Goal: Task Accomplishment & Management: Complete application form

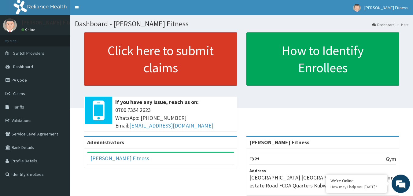
click at [181, 69] on link "Click here to submit claims" at bounding box center [160, 58] width 153 height 53
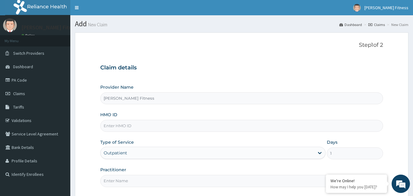
click at [135, 123] on input "HMO ID" at bounding box center [241, 126] width 283 height 12
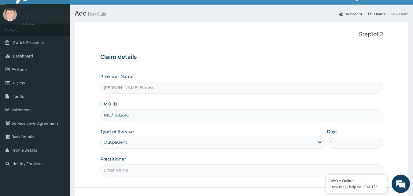
scroll to position [24, 0]
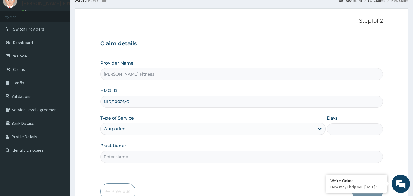
type input "NID/10026/C"
click at [177, 158] on input "Practitioner" at bounding box center [241, 157] width 283 height 12
type input "[PERSON_NAME]"
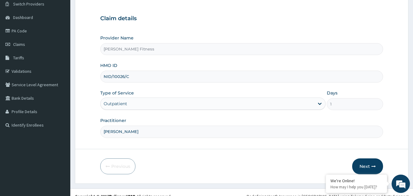
scroll to position [57, 0]
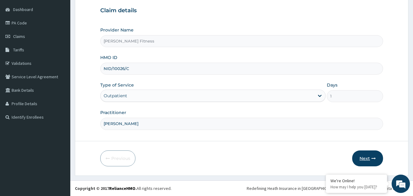
click at [359, 155] on button "Next" at bounding box center [367, 158] width 31 height 16
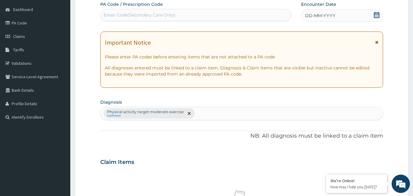
click at [231, 13] on div "Enter Code(Secondary Care Only)" at bounding box center [195, 15] width 191 height 10
type input "PA/9519FA"
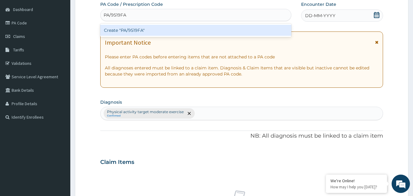
click at [225, 34] on div "Create "PA/9519FA"" at bounding box center [195, 30] width 191 height 11
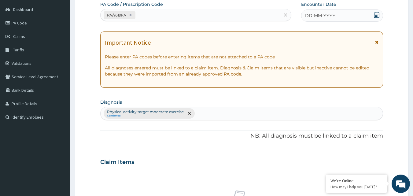
click at [327, 18] on span "DD-MM-YYYY" at bounding box center [320, 16] width 30 height 6
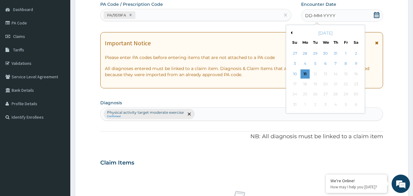
click at [291, 33] on button "Previous Month" at bounding box center [290, 32] width 3 height 3
click at [317, 53] on div "1" at bounding box center [315, 53] width 9 height 9
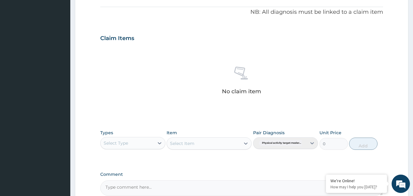
scroll to position [245, 0]
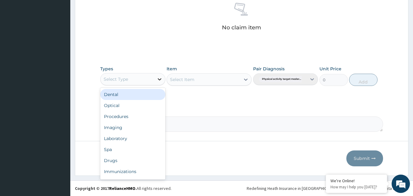
click at [160, 79] on icon at bounding box center [160, 79] width 4 height 2
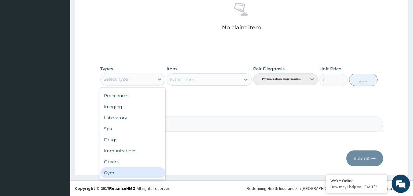
click at [126, 173] on div "Gym" at bounding box center [132, 172] width 65 height 11
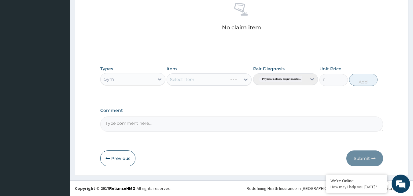
click at [241, 77] on div "Select Item" at bounding box center [208, 79] width 85 height 12
click at [245, 79] on icon at bounding box center [245, 79] width 6 height 6
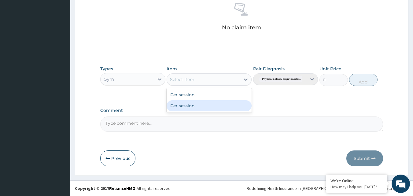
click at [221, 106] on div "Per session" at bounding box center [208, 105] width 85 height 11
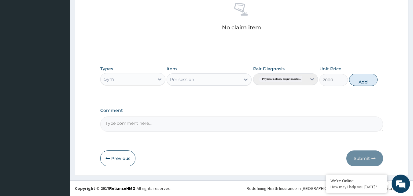
click at [367, 80] on button "Add" at bounding box center [363, 80] width 28 height 12
type input "0"
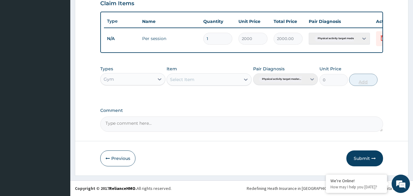
scroll to position [220, 0]
click at [149, 131] on textarea "Comment" at bounding box center [241, 123] width 283 height 15
type textarea "okay"
click at [357, 157] on button "Submit" at bounding box center [364, 158] width 37 height 16
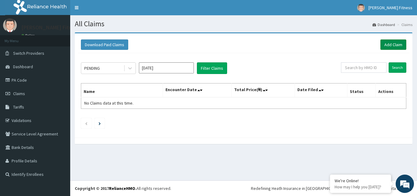
click at [389, 44] on link "Add Claim" at bounding box center [394, 44] width 26 height 10
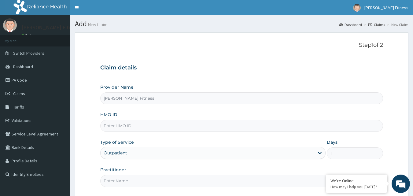
click at [144, 124] on input "HMO ID" at bounding box center [241, 126] width 283 height 12
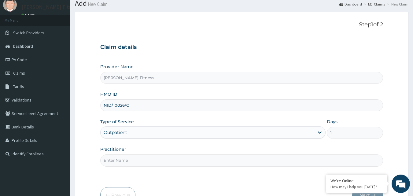
scroll to position [31, 0]
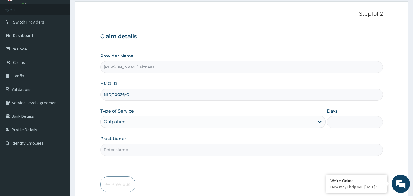
type input "NID/10026/C"
click at [159, 149] on input "Practitioner" at bounding box center [241, 150] width 283 height 12
type input "[PERSON_NAME]"
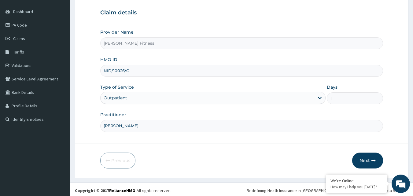
scroll to position [57, 0]
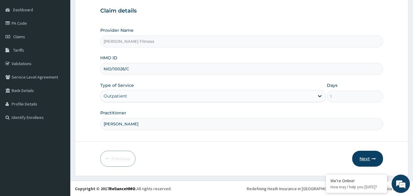
click at [377, 155] on button "Next" at bounding box center [367, 159] width 31 height 16
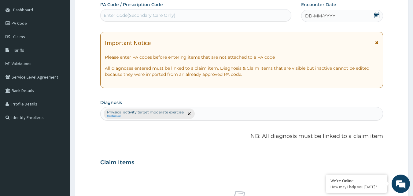
click at [149, 13] on div "Enter Code(Secondary Care Only)" at bounding box center [140, 15] width 72 height 6
type input "PA/7E2B79"
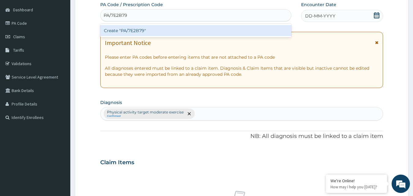
click at [146, 27] on div "Create "PA/7E2B79"" at bounding box center [195, 30] width 191 height 11
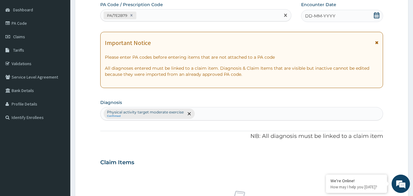
click at [311, 18] on span "DD-MM-YYYY" at bounding box center [320, 16] width 30 height 6
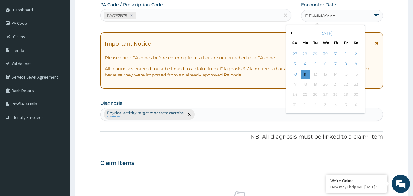
click at [291, 35] on div "[DATE]" at bounding box center [325, 33] width 74 height 6
click at [292, 32] on button "Previous Month" at bounding box center [290, 32] width 3 height 3
click at [324, 53] on div "2" at bounding box center [325, 53] width 9 height 9
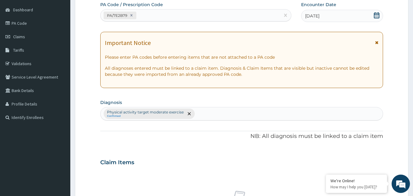
click at [379, 45] on div "Important Notice Please enter PA codes before entering items that are not attac…" at bounding box center [241, 60] width 283 height 56
click at [376, 42] on icon at bounding box center [376, 42] width 3 height 4
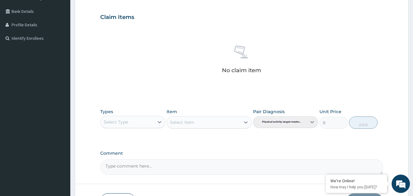
scroll to position [164, 0]
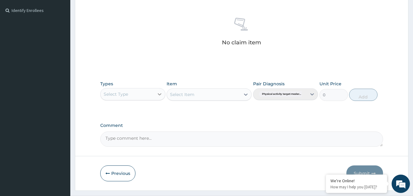
click at [159, 97] on icon at bounding box center [159, 94] width 6 height 6
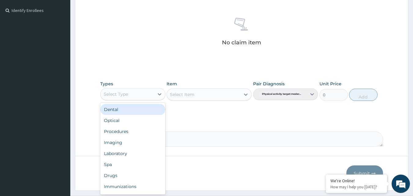
scroll to position [21, 0]
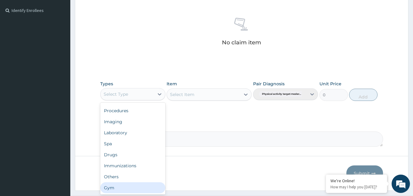
click at [134, 189] on div "Gym" at bounding box center [132, 187] width 65 height 11
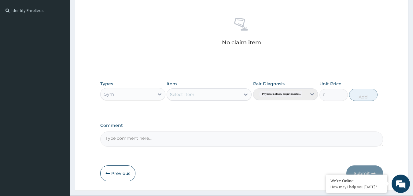
click at [229, 92] on div "Select Item" at bounding box center [203, 94] width 73 height 10
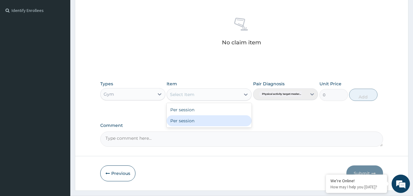
click at [206, 124] on div "Per session" at bounding box center [208, 120] width 85 height 11
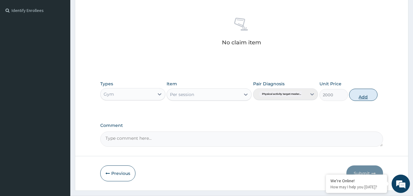
click at [362, 93] on button "Add" at bounding box center [363, 95] width 28 height 12
type input "0"
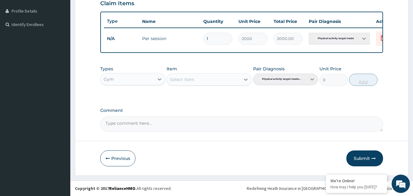
scroll to position [154, 0]
click at [155, 124] on textarea "Comment" at bounding box center [241, 123] width 283 height 15
type textarea "ok"
click at [360, 155] on button "Submit" at bounding box center [364, 158] width 37 height 16
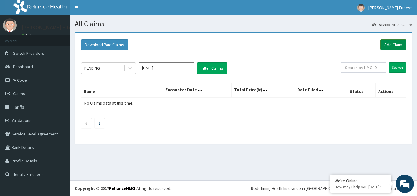
click at [391, 43] on link "Add Claim" at bounding box center [394, 44] width 26 height 10
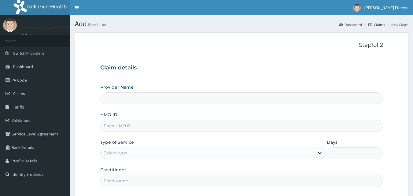
type input "[PERSON_NAME] Fitness"
type input "1"
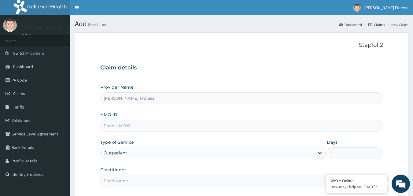
click at [131, 126] on input "HMO ID" at bounding box center [241, 126] width 283 height 12
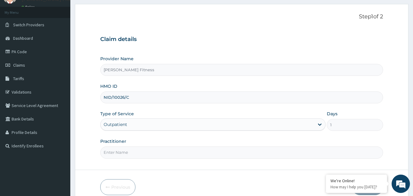
scroll to position [31, 0]
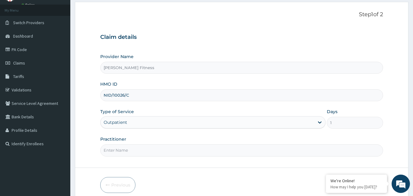
type input "NID/10026/C"
click at [175, 152] on input "Practitioner" at bounding box center [241, 150] width 283 height 12
type input "[PERSON_NAME]"
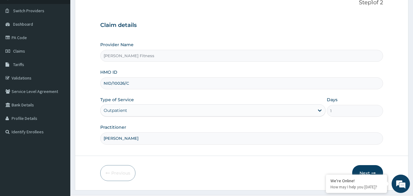
scroll to position [57, 0]
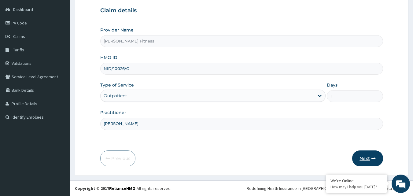
click at [367, 159] on button "Next" at bounding box center [367, 158] width 31 height 16
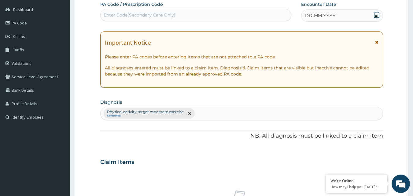
click at [376, 44] on icon at bounding box center [376, 42] width 3 height 4
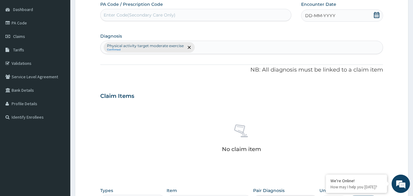
click at [189, 13] on div "Enter Code(Secondary Care Only)" at bounding box center [195, 15] width 191 height 10
type input "PA/832310"
click at [308, 16] on span "DD-MM-YYYY" at bounding box center [320, 16] width 30 height 6
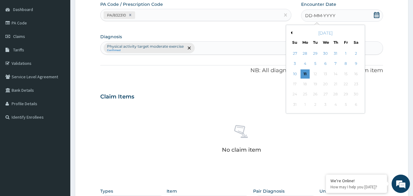
click at [290, 33] on button "Previous Month" at bounding box center [290, 32] width 3 height 3
click at [345, 53] on div "4" at bounding box center [345, 53] width 9 height 9
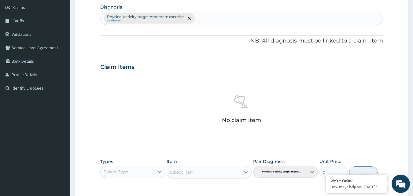
scroll to position [160, 0]
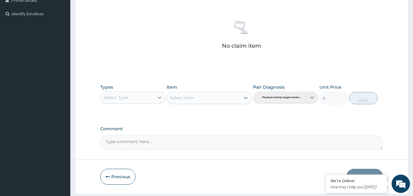
click at [158, 99] on icon at bounding box center [159, 97] width 6 height 6
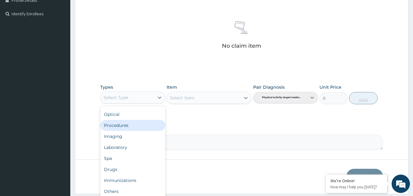
scroll to position [21, 0]
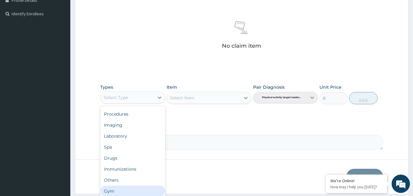
click at [132, 188] on div "Gym" at bounding box center [132, 190] width 65 height 11
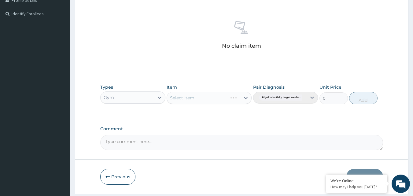
click at [209, 96] on div "Select Item" at bounding box center [208, 98] width 85 height 12
click at [249, 98] on div at bounding box center [245, 97] width 11 height 11
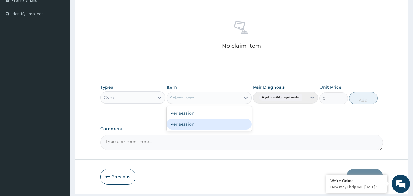
click at [216, 123] on div "Per session" at bounding box center [208, 123] width 85 height 11
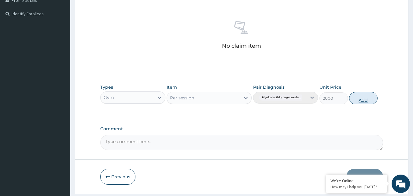
click at [354, 99] on button "Add" at bounding box center [363, 98] width 28 height 12
type input "0"
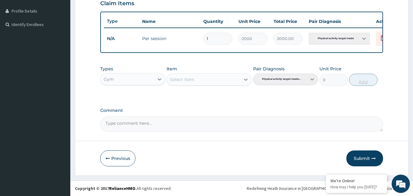
scroll to position [154, 0]
click at [197, 129] on textarea "Comment" at bounding box center [241, 123] width 283 height 15
type textarea "ok"
click at [359, 159] on button "Submit" at bounding box center [364, 158] width 37 height 16
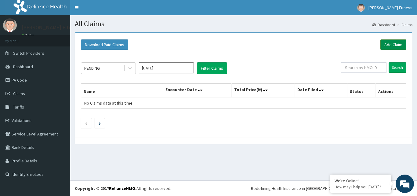
click at [393, 46] on link "Add Claim" at bounding box center [394, 44] width 26 height 10
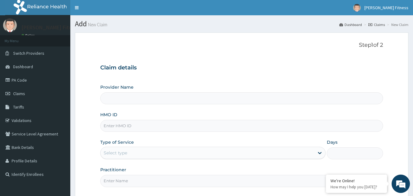
type input "[PERSON_NAME] Fitness"
type input "1"
click at [135, 128] on input "HMO ID" at bounding box center [241, 126] width 283 height 12
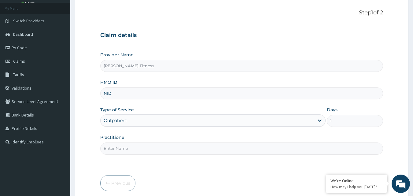
scroll to position [33, 0]
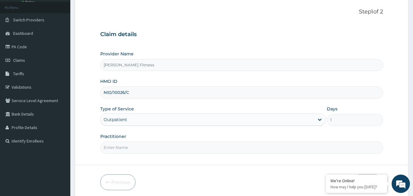
type input "NID/10026/C"
click at [122, 147] on input "Practitioner" at bounding box center [241, 147] width 283 height 12
type input "[PERSON_NAME]"
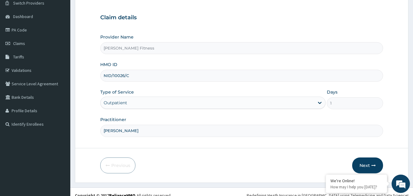
scroll to position [57, 0]
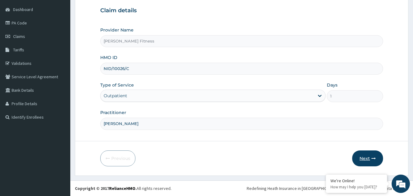
click at [369, 157] on button "Next" at bounding box center [367, 158] width 31 height 16
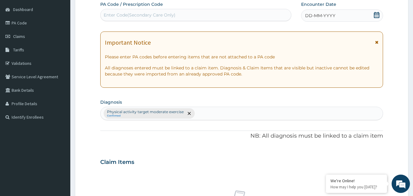
click at [334, 15] on span "DD-MM-YYYY" at bounding box center [320, 16] width 30 height 6
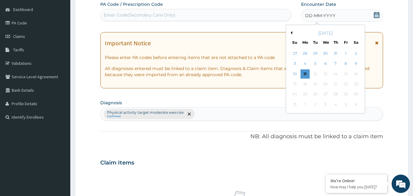
click at [292, 35] on div "[DATE]" at bounding box center [325, 33] width 74 height 6
click at [291, 32] on button "Previous Month" at bounding box center [290, 32] width 3 height 3
click at [327, 64] on div "9" at bounding box center [325, 63] width 9 height 9
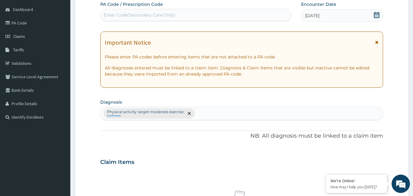
click at [171, 15] on div "Enter Code(Secondary Care Only)" at bounding box center [140, 15] width 72 height 6
type input "PA/6C9B18"
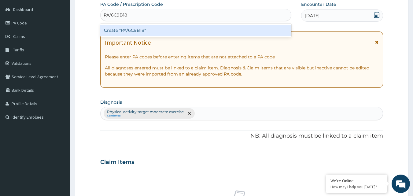
click at [154, 33] on div "Create "PA/6C9B18"" at bounding box center [195, 30] width 191 height 11
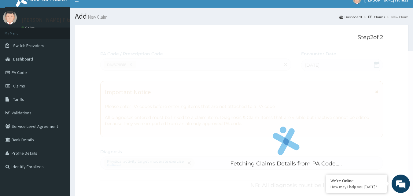
scroll to position [0, 0]
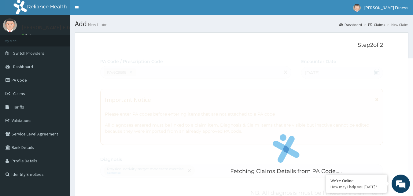
click at [378, 118] on div "Fetching Claims Details from PA Code....." at bounding box center [285, 156] width 371 height 196
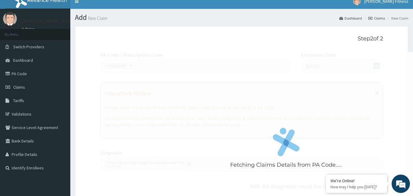
scroll to position [4, 0]
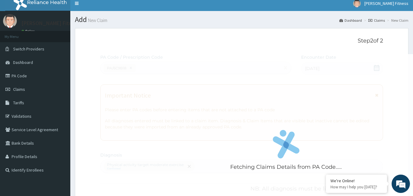
click at [246, 126] on div "Fetching Claims Details from PA Code....." at bounding box center [285, 152] width 371 height 196
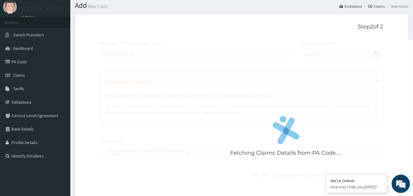
scroll to position [0, 0]
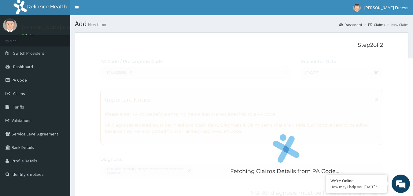
click at [130, 69] on div "Fetching Claims Details from PA Code....." at bounding box center [285, 156] width 371 height 196
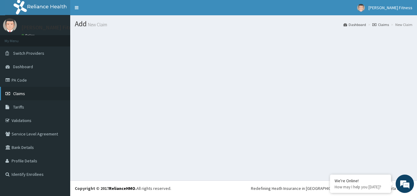
click at [31, 95] on link "Claims" at bounding box center [35, 93] width 70 height 13
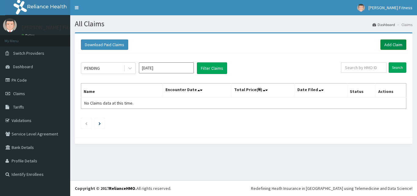
click at [393, 44] on link "Add Claim" at bounding box center [394, 44] width 26 height 10
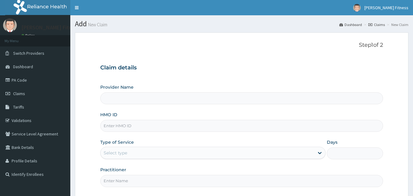
click at [159, 123] on input "HMO ID" at bounding box center [241, 126] width 283 height 12
type input "[PERSON_NAME] Fitness"
type input "1"
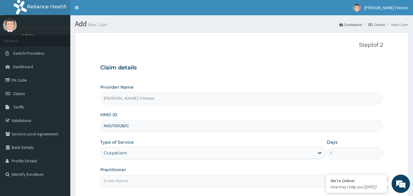
type input "NID/10026/C"
click at [159, 152] on div "Outpatient" at bounding box center [212, 153] width 225 height 12
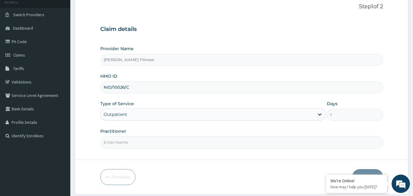
scroll to position [41, 0]
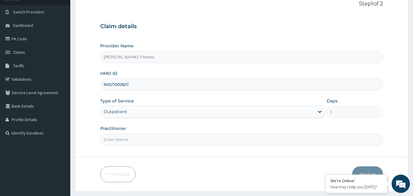
click at [158, 139] on input "Practitioner" at bounding box center [241, 139] width 283 height 12
type input "ORICK"
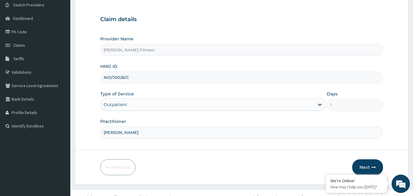
scroll to position [57, 0]
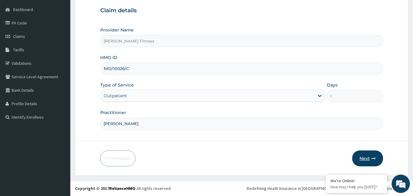
drag, startPoint x: 373, startPoint y: 166, endPoint x: 367, endPoint y: 159, distance: 8.6
click at [367, 159] on button "Next" at bounding box center [367, 158] width 31 height 16
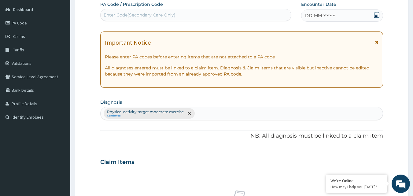
click at [163, 18] on div "Enter Code(Secondary Care Only)" at bounding box center [140, 15] width 72 height 6
type input "PA/6C9B18"
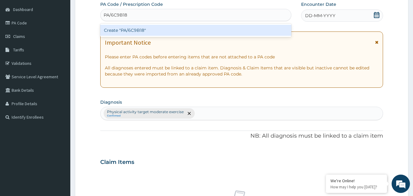
click at [159, 29] on div "Create "PA/6C9B18"" at bounding box center [195, 30] width 191 height 11
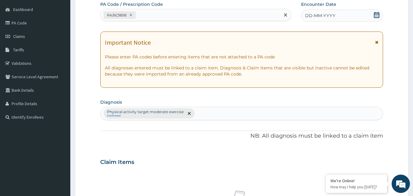
click at [326, 17] on span "DD-MM-YYYY" at bounding box center [320, 16] width 30 height 6
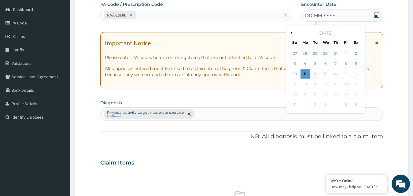
click at [292, 35] on div "August 2025" at bounding box center [325, 33] width 74 height 6
click at [291, 33] on button "Previous Month" at bounding box center [290, 32] width 3 height 3
click at [325, 63] on div "9" at bounding box center [325, 63] width 9 height 9
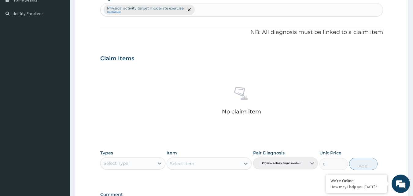
scroll to position [166, 0]
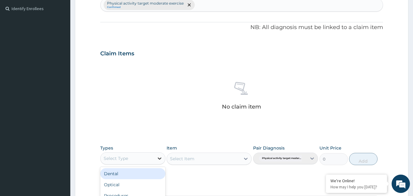
click at [157, 158] on icon at bounding box center [159, 158] width 6 height 6
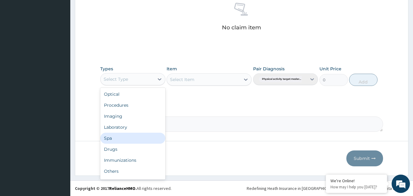
scroll to position [21, 0]
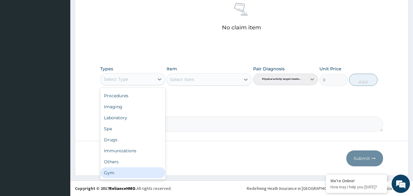
click at [130, 170] on div "Gym" at bounding box center [132, 172] width 65 height 11
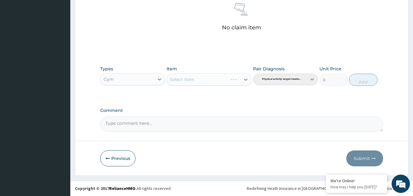
click at [244, 78] on icon at bounding box center [245, 79] width 6 height 6
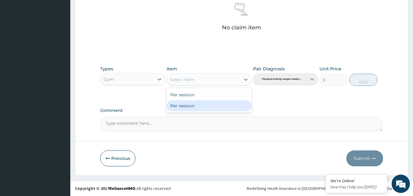
click at [217, 103] on div "Per session" at bounding box center [208, 105] width 85 height 11
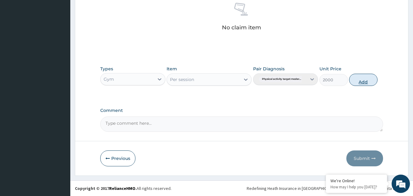
click at [356, 78] on button "Add" at bounding box center [363, 80] width 28 height 12
type input "0"
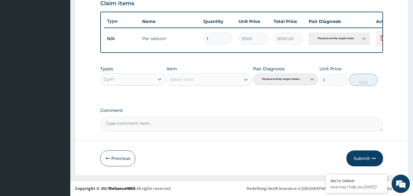
scroll to position [220, 0]
click at [235, 125] on textarea "Comment" at bounding box center [241, 123] width 283 height 15
type textarea "ok"
click at [365, 160] on button "Submit" at bounding box center [364, 158] width 37 height 16
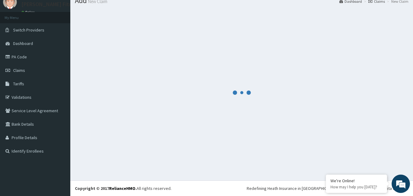
scroll to position [23, 0]
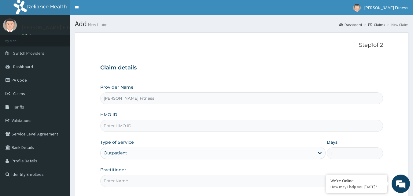
click at [134, 128] on input "HMO ID" at bounding box center [241, 126] width 283 height 12
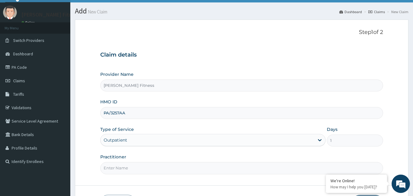
scroll to position [29, 0]
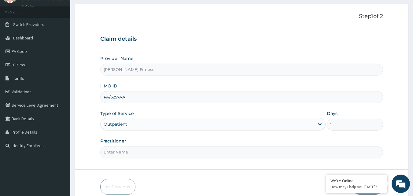
type input "PA/3257AA"
click at [155, 153] on input "Practitioner" at bounding box center [241, 152] width 283 height 12
type input "[PERSON_NAME]"
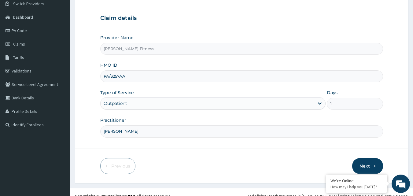
scroll to position [57, 0]
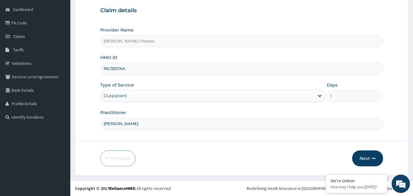
click at [119, 75] on input "PA/3257AA" at bounding box center [241, 69] width 283 height 12
click at [128, 69] on input "PA/3257AA" at bounding box center [241, 69] width 283 height 12
type input "P"
type input "NID/10026/C"
click at [225, 114] on div "Practitioner ORICK" at bounding box center [241, 119] width 283 height 20
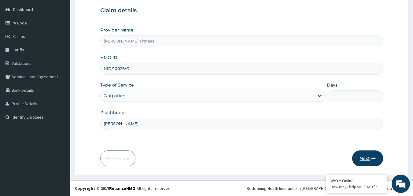
click at [360, 162] on button "Next" at bounding box center [367, 158] width 31 height 16
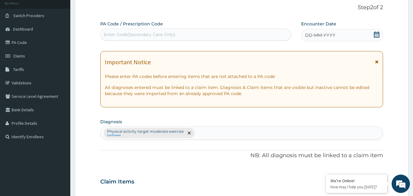
scroll to position [37, 0]
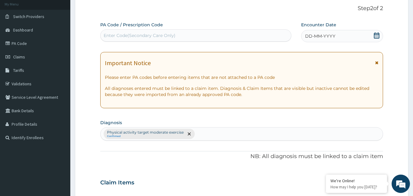
click at [184, 38] on div "Enter Code(Secondary Care Only)" at bounding box center [195, 36] width 191 height 10
type input "PA/3257AA"
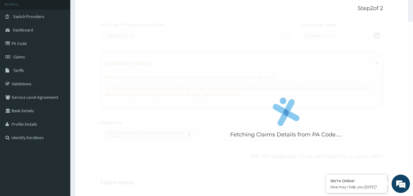
click at [287, 118] on icon at bounding box center [279, 115] width 15 height 22
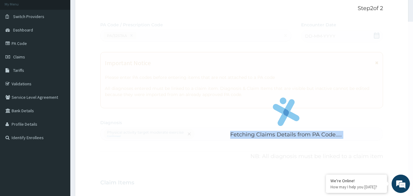
click at [287, 118] on icon at bounding box center [279, 115] width 15 height 22
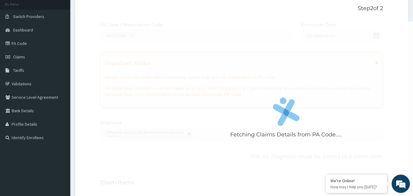
click at [287, 118] on icon at bounding box center [279, 115] width 15 height 22
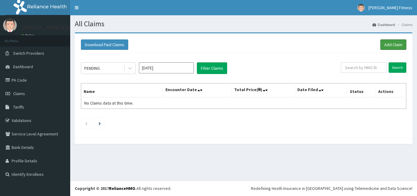
click at [389, 43] on link "Add Claim" at bounding box center [394, 44] width 26 height 10
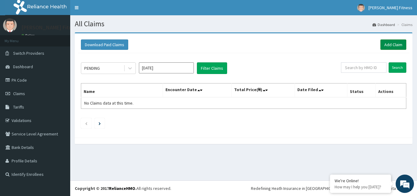
click at [392, 41] on link "Add Claim" at bounding box center [394, 44] width 26 height 10
click at [39, 95] on link "Claims" at bounding box center [35, 93] width 70 height 13
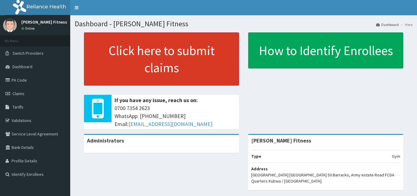
click at [121, 54] on link "Click here to submit claims" at bounding box center [161, 58] width 155 height 53
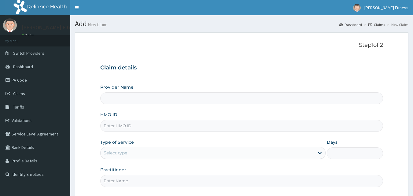
type input "[PERSON_NAME] Fitness"
type input "1"
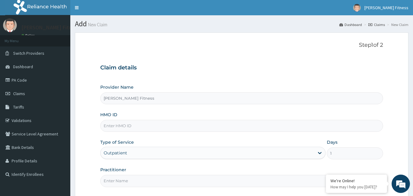
click at [131, 125] on input "HMO ID" at bounding box center [241, 126] width 283 height 12
type input "n"
type input "NID/10026/C"
click at [136, 187] on div "Step 1 of 2 Claim details Provider Name Orick Fitness HMO ID NID/10026/C Type o…" at bounding box center [241, 115] width 283 height 147
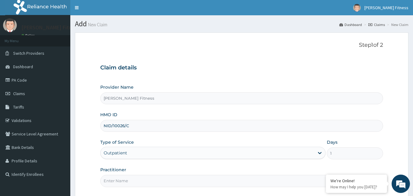
click at [135, 181] on input "Practitioner" at bounding box center [241, 181] width 283 height 12
type input "ORICK"
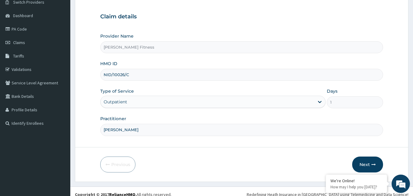
scroll to position [57, 0]
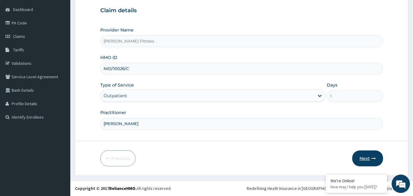
click at [369, 160] on button "Next" at bounding box center [367, 158] width 31 height 16
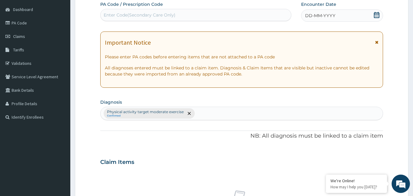
click at [180, 14] on div "Enter Code(Secondary Care Only)" at bounding box center [195, 15] width 191 height 10
click at [327, 11] on div "DD-MM-YYYY" at bounding box center [342, 15] width 82 height 12
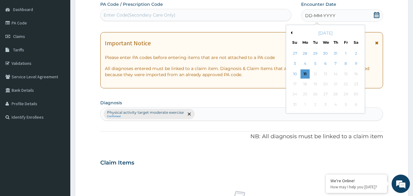
click at [291, 33] on button "Previous Month" at bounding box center [290, 32] width 3 height 3
click at [334, 63] on div "10" at bounding box center [335, 63] width 9 height 9
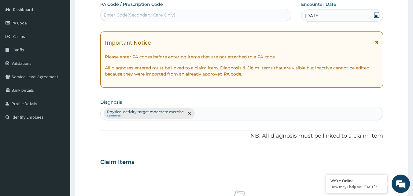
click at [187, 15] on div "Enter Code(Secondary Care Only)" at bounding box center [195, 15] width 191 height 10
type input "PA/6C9B18"
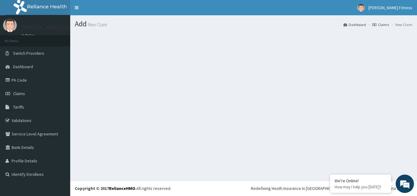
click at [76, 81] on section at bounding box center [243, 66] width 347 height 76
click at [16, 94] on span "Claims" at bounding box center [19, 93] width 12 height 5
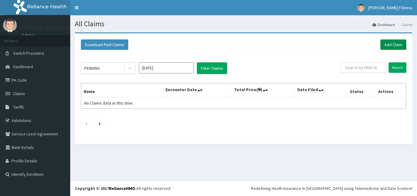
click at [389, 44] on link "Add Claim" at bounding box center [394, 44] width 26 height 10
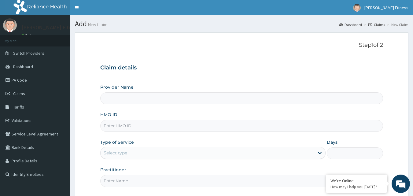
type input "[PERSON_NAME] Fitness"
type input "1"
click at [124, 124] on input "HMO ID" at bounding box center [241, 126] width 283 height 12
type input "WBS/10031/A"
click at [196, 179] on input "Practitioner" at bounding box center [241, 181] width 283 height 12
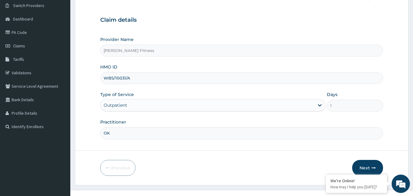
scroll to position [51, 0]
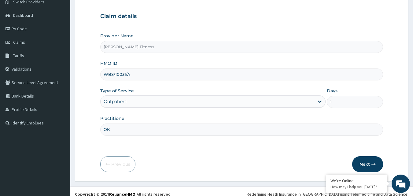
type input "OK"
click at [366, 160] on button "Next" at bounding box center [367, 164] width 31 height 16
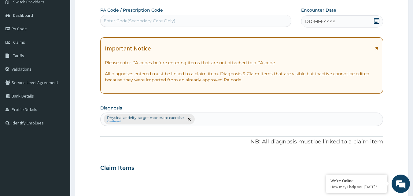
click at [377, 49] on icon at bounding box center [376, 48] width 3 height 4
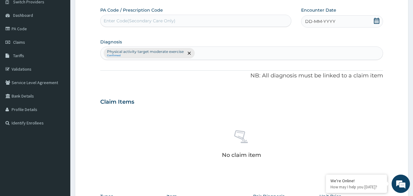
click at [185, 20] on div "Enter Code(Secondary Care Only)" at bounding box center [195, 21] width 191 height 10
type input "PA/F703DA"
click at [311, 22] on span "DD-MM-YYYY" at bounding box center [320, 21] width 30 height 6
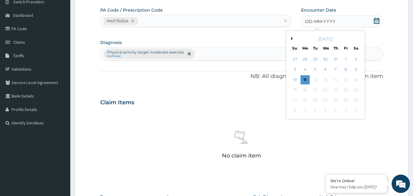
click at [291, 39] on button "Previous Month" at bounding box center [290, 38] width 3 height 3
click at [315, 81] on div "15" at bounding box center [315, 79] width 9 height 9
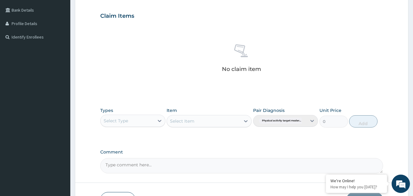
scroll to position [141, 0]
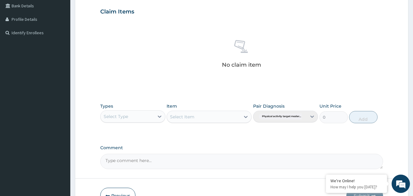
drag, startPoint x: 412, startPoint y: 113, endPoint x: 415, endPoint y: 129, distance: 16.7
click at [412, 129] on html "R EL Toggle navigation Orick Fitness Orick Fitness - orickfitness@gmail.com Mem…" at bounding box center [206, 46] width 413 height 374
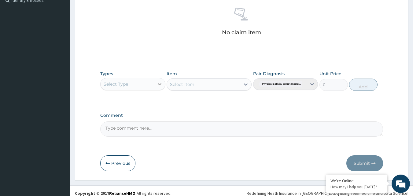
click at [157, 86] on icon at bounding box center [159, 84] width 6 height 6
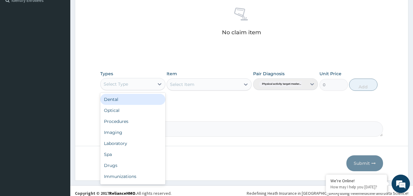
scroll to position [21, 0]
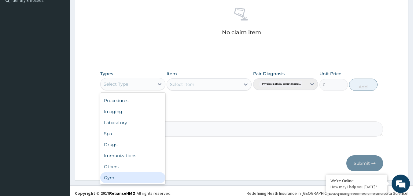
click at [127, 181] on div "Gym" at bounding box center [132, 177] width 65 height 11
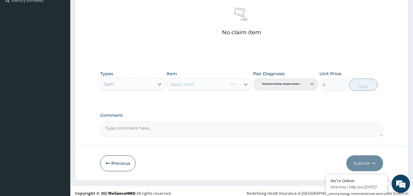
click at [205, 88] on div "Select Item" at bounding box center [208, 84] width 85 height 12
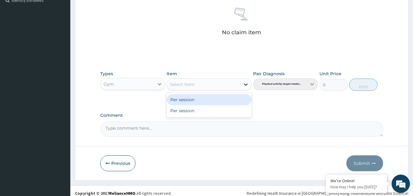
click at [242, 84] on div at bounding box center [245, 84] width 11 height 11
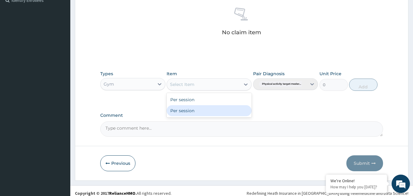
click at [217, 111] on div "Per session" at bounding box center [208, 110] width 85 height 11
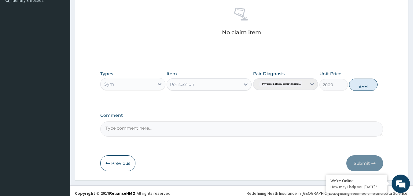
click at [363, 84] on button "Add" at bounding box center [363, 84] width 28 height 12
type input "0"
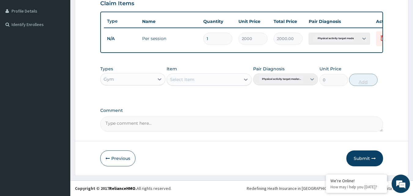
scroll to position [154, 0]
click at [225, 127] on textarea "Comment" at bounding box center [241, 123] width 283 height 15
type textarea "OK"
click at [358, 156] on button "Submit" at bounding box center [364, 158] width 37 height 16
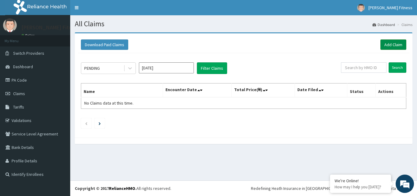
click at [390, 46] on link "Add Claim" at bounding box center [394, 44] width 26 height 10
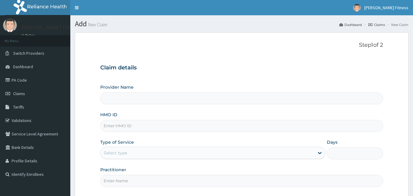
type input "[PERSON_NAME] Fitness"
type input "1"
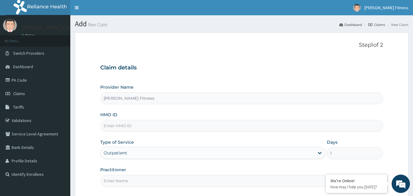
click at [127, 129] on input "HMO ID" at bounding box center [241, 126] width 283 height 12
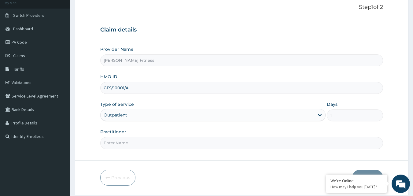
scroll to position [40, 0]
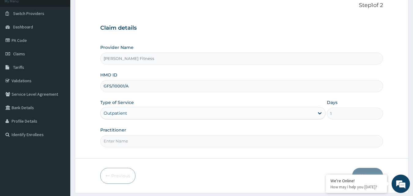
type input "GFS/10001/A"
click at [177, 146] on input "Practitioner" at bounding box center [241, 141] width 283 height 12
type input "[PERSON_NAME]"
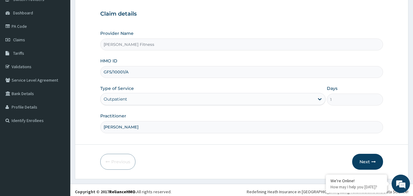
scroll to position [57, 0]
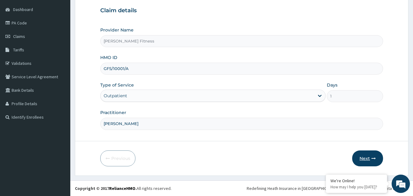
click at [366, 158] on button "Next" at bounding box center [367, 158] width 31 height 16
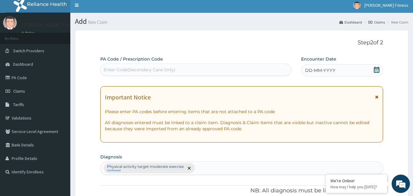
scroll to position [2, 0]
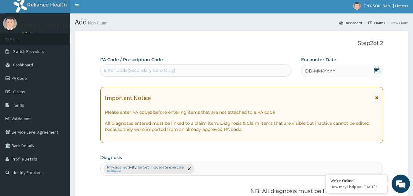
click at [166, 67] on div "Enter Code(Secondary Care Only)" at bounding box center [140, 70] width 72 height 6
type input "PA/E655FC"
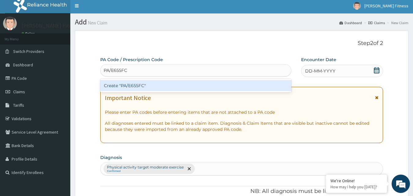
click at [166, 81] on div "Create "PA/E655FC"" at bounding box center [195, 85] width 191 height 11
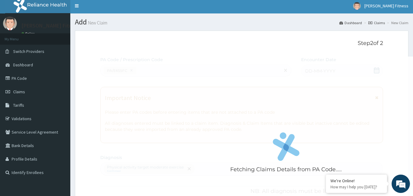
click at [264, 104] on div "Fetching Claims Details from PA Code....." at bounding box center [285, 155] width 371 height 196
click at [395, 23] on li "New Claim" at bounding box center [396, 22] width 23 height 5
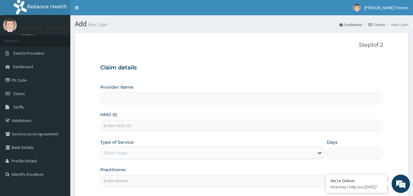
type input "[PERSON_NAME] Fitness"
type input "1"
click at [113, 123] on input "HMO ID" at bounding box center [241, 126] width 283 height 12
click at [215, 78] on div "Claim details Provider Name Orick Fitness HMO ID Type of Service Outpatient Day…" at bounding box center [241, 122] width 283 height 128
click at [29, 123] on link "Validations" at bounding box center [35, 120] width 70 height 13
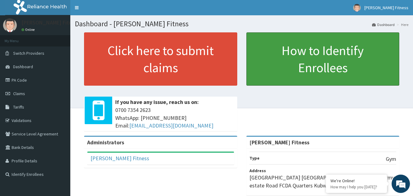
click at [283, 64] on link "How to Identify Enrollees" at bounding box center [322, 58] width 153 height 53
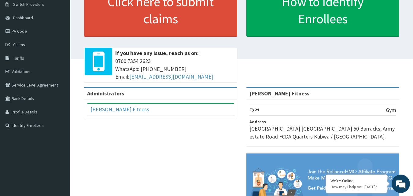
drag, startPoint x: 416, startPoint y: 71, endPoint x: 417, endPoint y: 87, distance: 16.2
click at [413, 87] on html "RelianceHMO Provider Portal | Dashboard R EL Toggle navigation Orick Fitness Or…" at bounding box center [206, 100] width 413 height 299
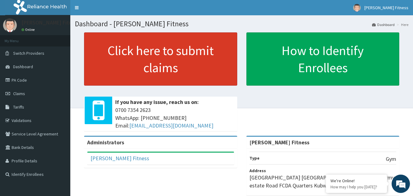
click at [172, 59] on link "Click here to submit claims" at bounding box center [160, 58] width 153 height 53
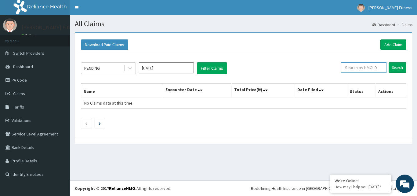
click at [357, 67] on input "text" at bounding box center [364, 67] width 46 height 10
click at [392, 45] on link "Add Claim" at bounding box center [394, 44] width 26 height 10
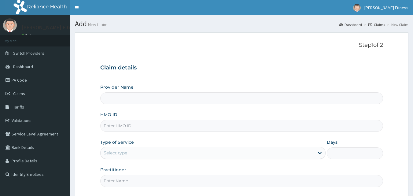
type input "[PERSON_NAME] Fitness"
type input "1"
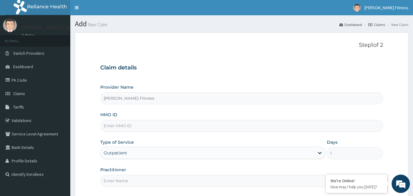
click at [166, 94] on input "[PERSON_NAME] Fitness" at bounding box center [241, 98] width 283 height 12
click at [152, 128] on input "HMO ID" at bounding box center [241, 126] width 283 height 12
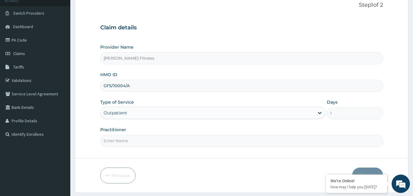
scroll to position [31, 0]
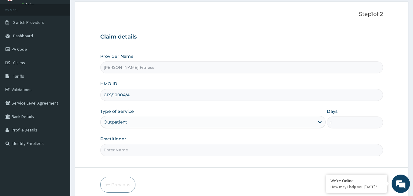
type input "GFS/10004/A"
click at [182, 152] on input "Practitioner" at bounding box center [241, 150] width 283 height 12
type input "ok"
click at [144, 152] on input "ok" at bounding box center [241, 150] width 283 height 12
click at [145, 152] on input "ok" at bounding box center [241, 150] width 283 height 12
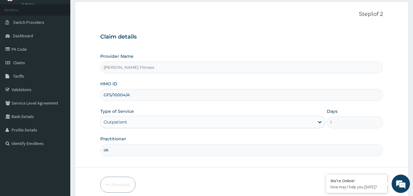
click at [145, 152] on input "ok" at bounding box center [241, 150] width 283 height 12
click at [157, 149] on input "Practitioner" at bounding box center [241, 150] width 283 height 12
type input "[PERSON_NAME]"
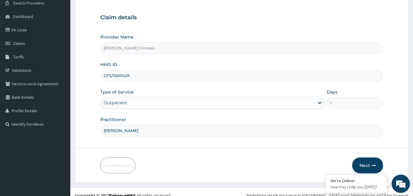
scroll to position [57, 0]
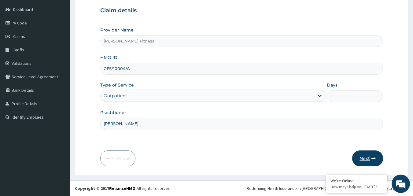
click at [374, 155] on button "Next" at bounding box center [367, 158] width 31 height 16
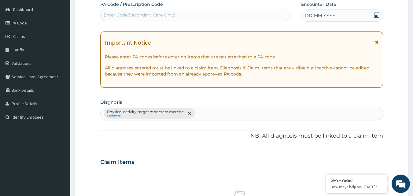
click at [185, 13] on div "Enter Code(Secondary Care Only)" at bounding box center [195, 15] width 191 height 10
type input "PA/3B20B1"
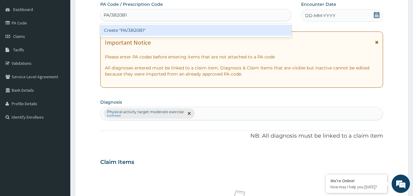
click at [170, 29] on div "Create "PA/3B20B1"" at bounding box center [195, 30] width 191 height 11
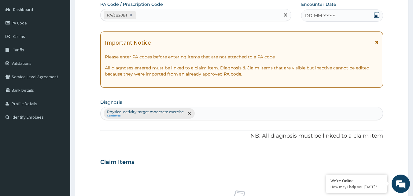
click at [312, 15] on span "DD-MM-YYYY" at bounding box center [320, 16] width 30 height 6
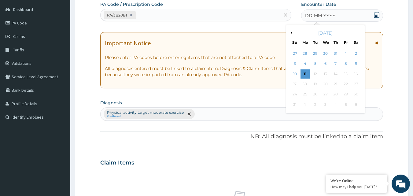
click at [292, 33] on button "Previous Month" at bounding box center [290, 32] width 3 height 3
click at [326, 95] on div "30" at bounding box center [325, 94] width 9 height 9
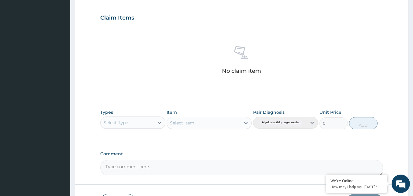
scroll to position [203, 0]
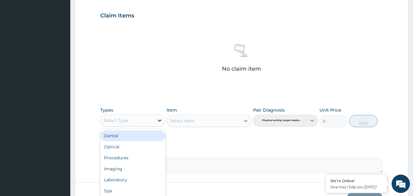
click at [159, 119] on icon at bounding box center [159, 120] width 6 height 6
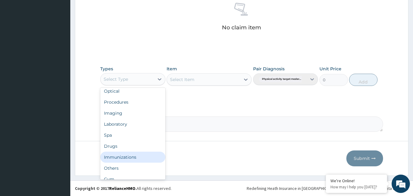
scroll to position [21, 0]
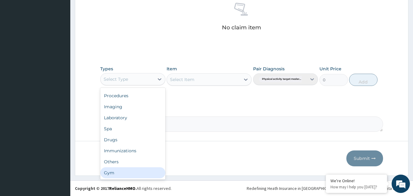
click at [134, 173] on div "Gym" at bounding box center [132, 172] width 65 height 11
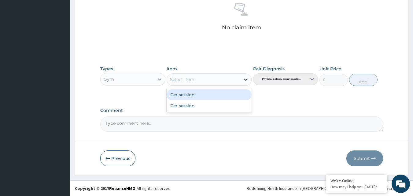
click at [245, 79] on icon at bounding box center [245, 79] width 6 height 6
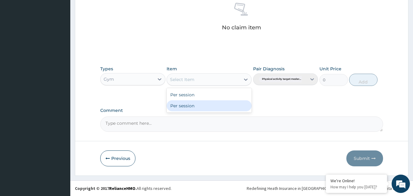
click at [225, 108] on div "Per session" at bounding box center [208, 105] width 85 height 11
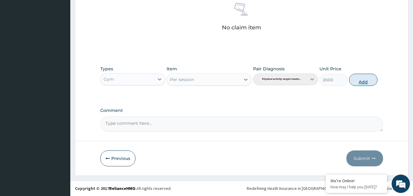
click at [354, 82] on button "Add" at bounding box center [363, 80] width 28 height 12
type input "0"
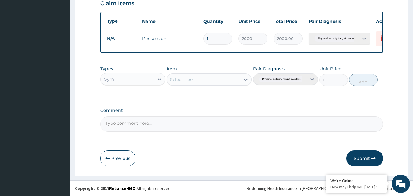
scroll to position [220, 0]
click at [198, 126] on textarea "Comment" at bounding box center [241, 123] width 283 height 15
type textarea "OK"
click at [360, 158] on button "Submit" at bounding box center [364, 158] width 37 height 16
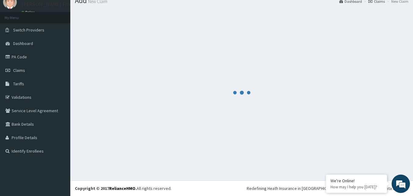
scroll to position [0, 0]
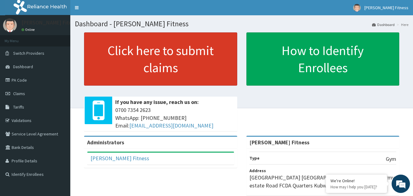
click at [193, 63] on link "Click here to submit claims" at bounding box center [160, 58] width 153 height 53
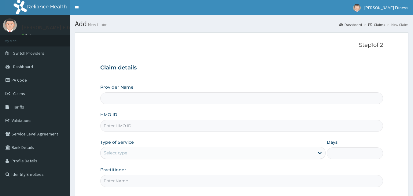
type input "[PERSON_NAME] Fitness"
type input "1"
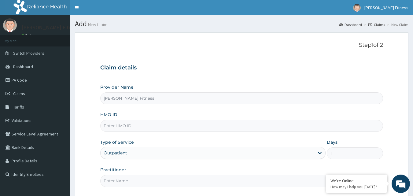
click at [189, 126] on input "HMO ID" at bounding box center [241, 126] width 283 height 12
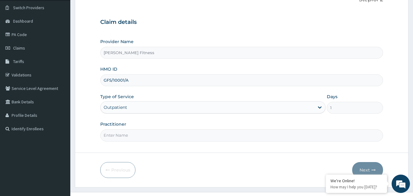
scroll to position [47, 0]
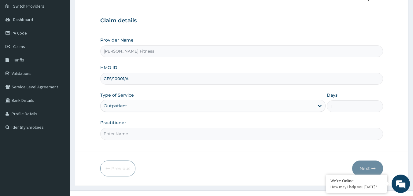
type input "GFS/10001/A"
click at [218, 137] on input "Practitioner" at bounding box center [241, 134] width 283 height 12
type input "ORICK"
click at [358, 165] on button "Next" at bounding box center [367, 168] width 31 height 16
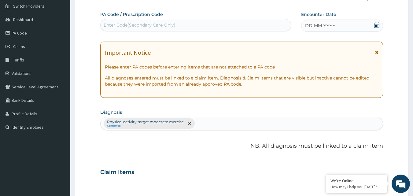
click at [159, 25] on div "Enter Code(Secondary Care Only)" at bounding box center [140, 25] width 72 height 6
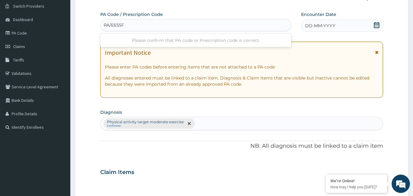
type input "PA/E655FC"
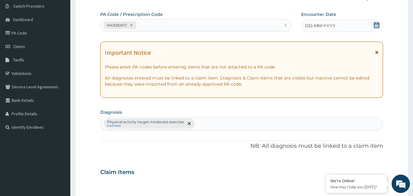
click at [312, 31] on div "DD-MM-YYYY" at bounding box center [342, 26] width 82 height 12
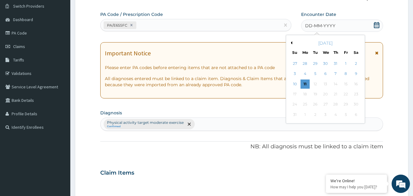
click at [293, 42] on div "[DATE]" at bounding box center [325, 43] width 74 height 6
click at [354, 84] on div "16" at bounding box center [355, 83] width 9 height 9
click at [293, 43] on div "[DATE]" at bounding box center [325, 43] width 74 height 6
click at [291, 43] on button "Previous Month" at bounding box center [290, 42] width 3 height 3
click at [326, 83] on div "16" at bounding box center [325, 83] width 9 height 9
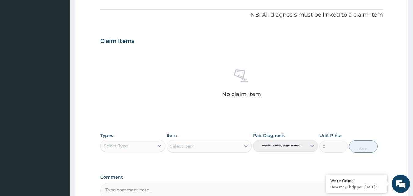
scroll to position [183, 0]
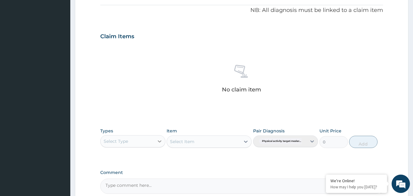
click at [157, 144] on icon at bounding box center [159, 141] width 6 height 6
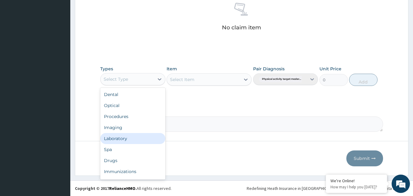
scroll to position [21, 0]
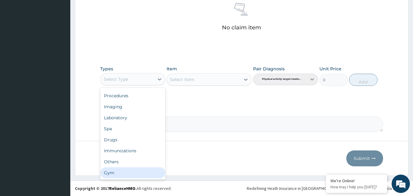
click at [133, 170] on div "Gym" at bounding box center [132, 172] width 65 height 11
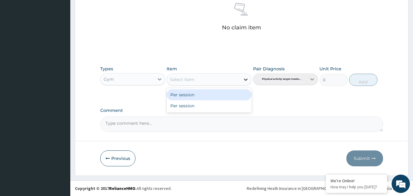
click at [245, 77] on icon at bounding box center [245, 79] width 6 height 6
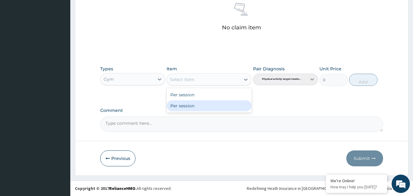
click at [212, 106] on div "Per session" at bounding box center [208, 105] width 85 height 11
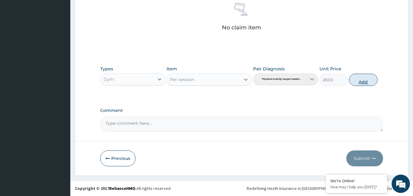
click at [364, 81] on button "Add" at bounding box center [363, 80] width 28 height 12
type input "0"
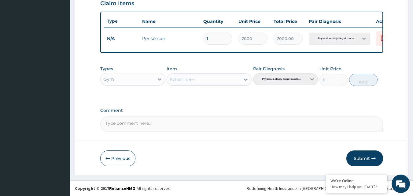
scroll to position [220, 0]
click at [183, 124] on textarea "Comment" at bounding box center [241, 123] width 283 height 15
type textarea "OK"
click at [356, 157] on button "Submit" at bounding box center [364, 158] width 37 height 16
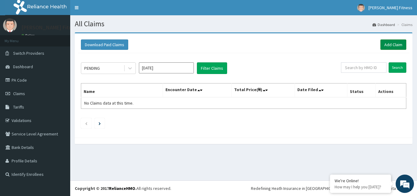
click at [401, 45] on link "Add Claim" at bounding box center [394, 44] width 26 height 10
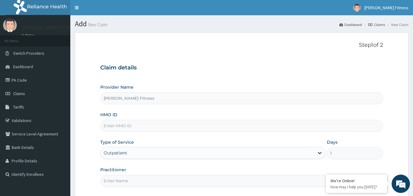
click at [131, 92] on div "Provider Name [PERSON_NAME] Fitness" at bounding box center [241, 94] width 283 height 20
click at [129, 97] on input "[PERSON_NAME] Fitness" at bounding box center [241, 98] width 283 height 12
click at [128, 126] on input "HMO ID" at bounding box center [241, 126] width 283 height 12
type input "AFN/10041/A"
click at [144, 155] on div "Outpatient" at bounding box center [212, 153] width 225 height 12
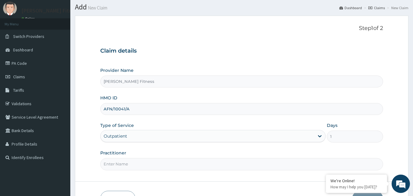
scroll to position [57, 0]
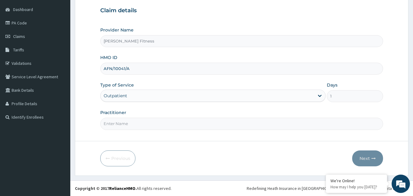
click at [175, 122] on input "Practitioner" at bounding box center [241, 124] width 283 height 12
type input "[PERSON_NAME]"
click at [357, 149] on form "Step 1 of 2 Claim details Provider Name [PERSON_NAME] Fitness HMO ID AFN/10041/…" at bounding box center [241, 75] width 333 height 200
click at [362, 161] on button "Next" at bounding box center [367, 158] width 31 height 16
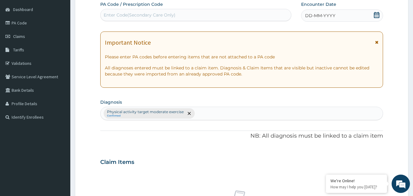
click at [184, 18] on div "Enter Code(Secondary Care Only)" at bounding box center [195, 15] width 191 height 10
type input "PA/C2486B"
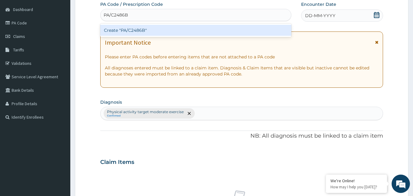
click at [167, 36] on div "Create "PA/C2486B"" at bounding box center [195, 30] width 191 height 11
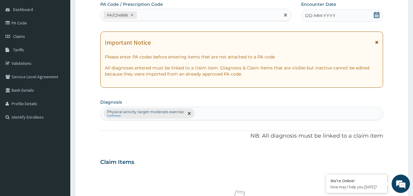
click at [373, 16] on div "DD-MM-YYYY" at bounding box center [342, 15] width 82 height 12
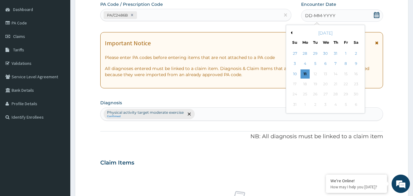
click at [292, 35] on div "[DATE]" at bounding box center [325, 33] width 74 height 6
click at [292, 31] on div "[DATE]" at bounding box center [325, 33] width 74 height 6
click at [291, 32] on button "Previous Month" at bounding box center [290, 32] width 3 height 3
click at [338, 85] on div "24" at bounding box center [335, 83] width 9 height 9
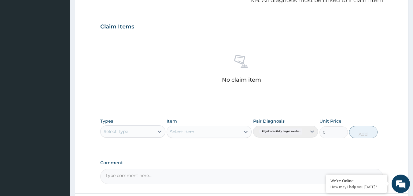
scroll to position [194, 0]
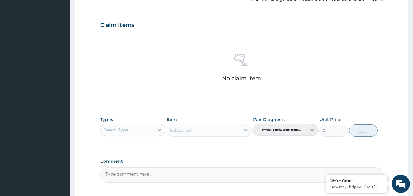
click at [157, 131] on icon at bounding box center [159, 130] width 6 height 6
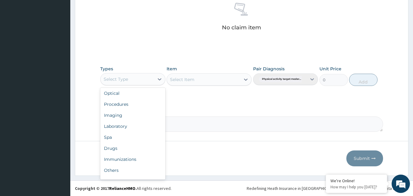
scroll to position [21, 0]
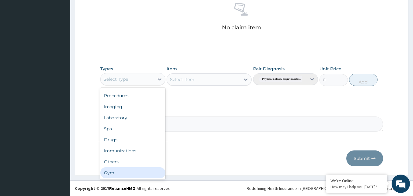
click at [133, 171] on div "Gym" at bounding box center [132, 172] width 65 height 11
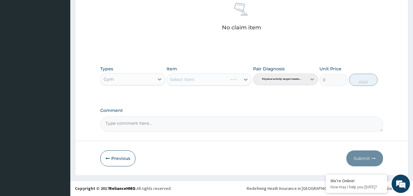
click at [248, 78] on div "Select Item" at bounding box center [208, 79] width 85 height 12
click at [242, 81] on div at bounding box center [245, 79] width 11 height 11
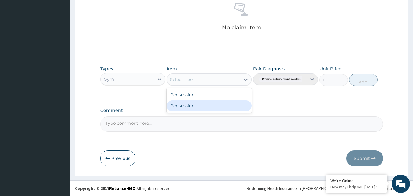
click at [217, 111] on div "Per session Per session" at bounding box center [208, 100] width 85 height 24
click at [216, 108] on div "Per session" at bounding box center [208, 105] width 85 height 11
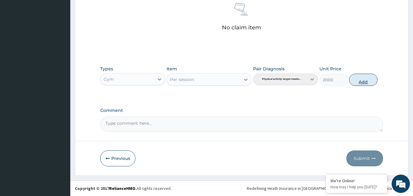
click at [359, 78] on button "Add" at bounding box center [363, 80] width 28 height 12
type input "0"
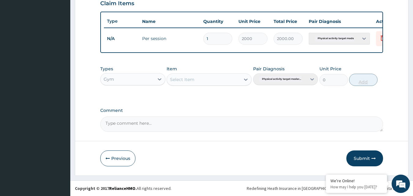
scroll to position [220, 0]
click at [179, 122] on textarea "Comment" at bounding box center [241, 123] width 283 height 15
type textarea "OK"
click at [359, 157] on button "Submit" at bounding box center [364, 158] width 37 height 16
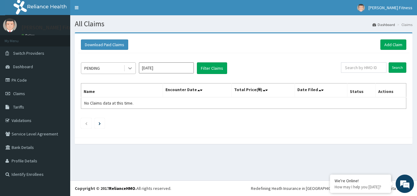
click at [129, 69] on icon at bounding box center [130, 68] width 6 height 6
click at [129, 67] on icon at bounding box center [130, 68] width 6 height 6
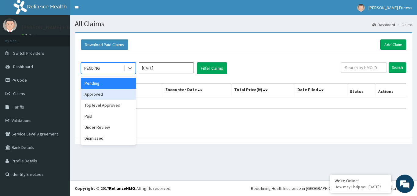
click at [111, 92] on div "Approved" at bounding box center [108, 94] width 55 height 11
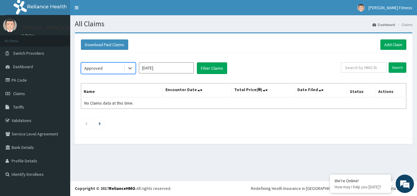
click at [172, 69] on input "[DATE]" at bounding box center [166, 67] width 55 height 11
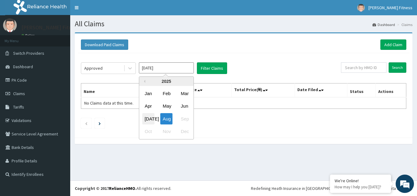
click at [151, 115] on div "[DATE]" at bounding box center [148, 118] width 12 height 11
type input "[DATE]"
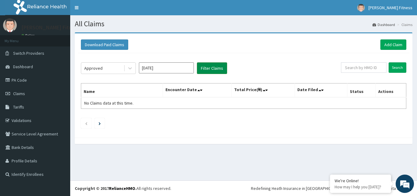
click at [213, 67] on button "Filter Claims" at bounding box center [212, 68] width 30 height 12
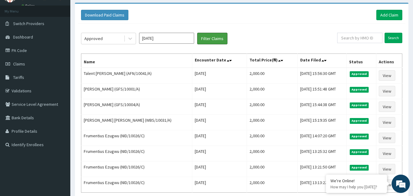
scroll to position [55, 0]
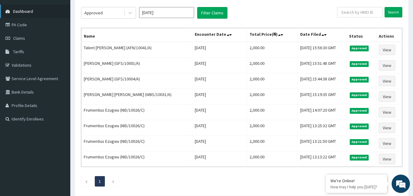
click at [36, 10] on link "Dashboard" at bounding box center [35, 11] width 70 height 13
